Goal: Information Seeking & Learning: Learn about a topic

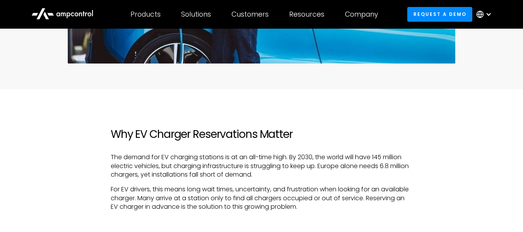
scroll to position [348, 0]
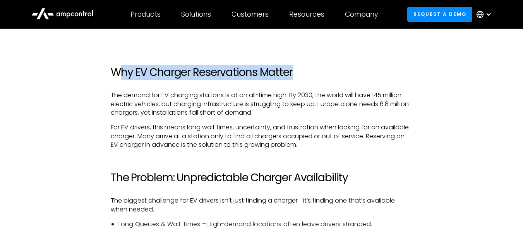
drag, startPoint x: 121, startPoint y: 73, endPoint x: 333, endPoint y: 83, distance: 211.8
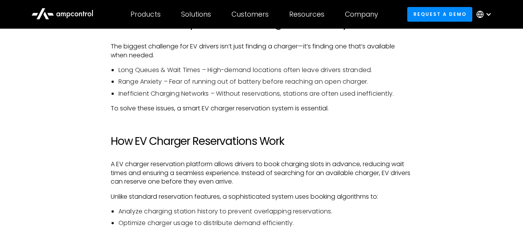
scroll to position [503, 0]
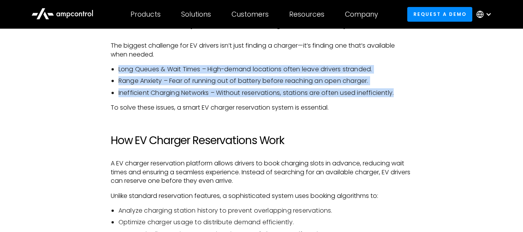
drag, startPoint x: 104, startPoint y: 69, endPoint x: 378, endPoint y: 98, distance: 275.4
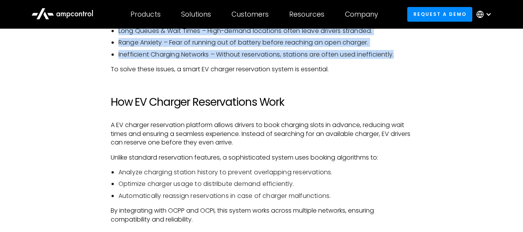
scroll to position [542, 0]
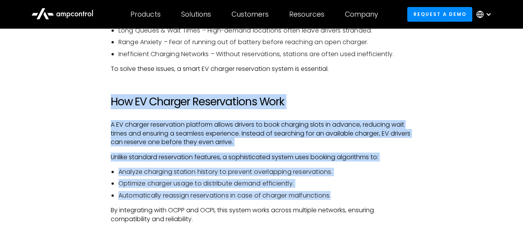
drag, startPoint x: 72, startPoint y: 97, endPoint x: 346, endPoint y: 168, distance: 282.5
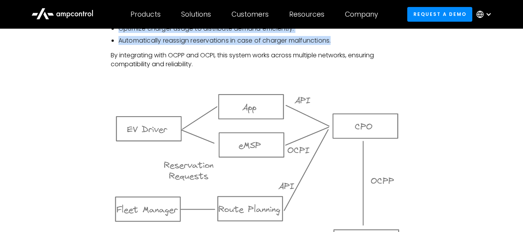
click at [237, 138] on img at bounding box center [261, 174] width 301 height 168
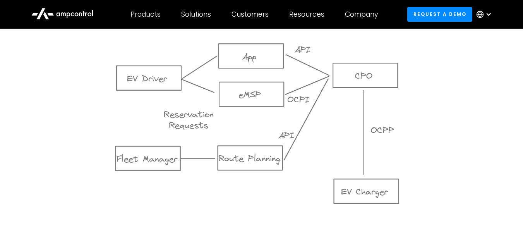
scroll to position [735, 0]
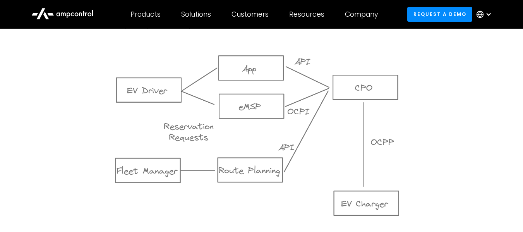
drag, startPoint x: 174, startPoint y: 167, endPoint x: 308, endPoint y: 185, distance: 135.0
drag, startPoint x: 276, startPoint y: 180, endPoint x: 316, endPoint y: 168, distance: 42.3
click at [277, 179] on img at bounding box center [261, 135] width 301 height 168
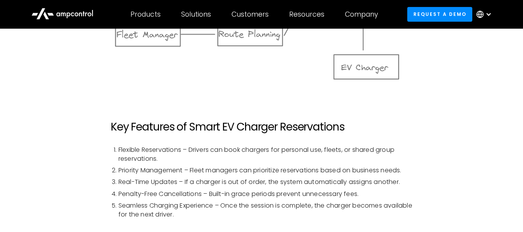
scroll to position [890, 0]
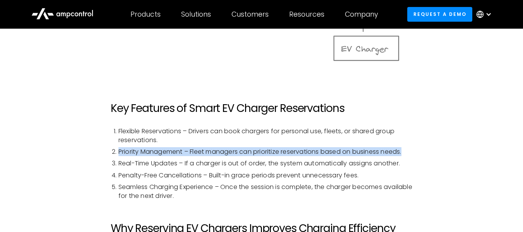
drag, startPoint x: 116, startPoint y: 150, endPoint x: 408, endPoint y: 152, distance: 292.4
click at [408, 152] on li "Priority Management – Fleet managers can prioritize reservations based on busin…" at bounding box center [265, 151] width 294 height 9
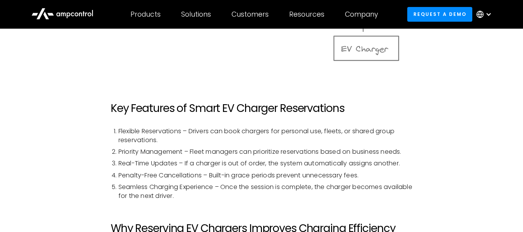
click at [169, 175] on li "Penalty-Free Cancellations – Built-in grace periods prevent unnecessary fees." at bounding box center [265, 175] width 294 height 9
